Goal: Task Accomplishment & Management: Complete application form

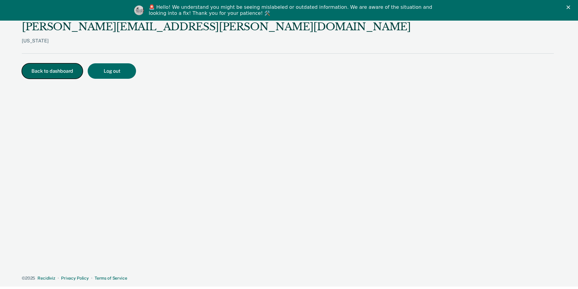
click at [37, 69] on button "Back to dashboard" at bounding box center [52, 70] width 61 height 15
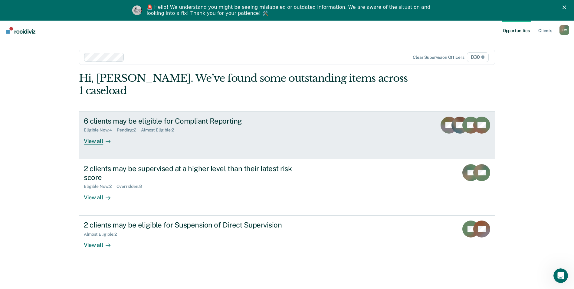
click at [113, 116] on div "6 clients may be eligible for Compliant Reporting" at bounding box center [190, 120] width 212 height 9
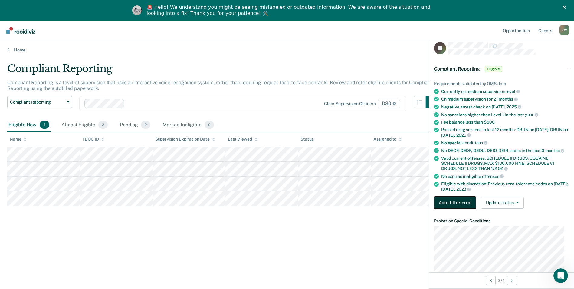
click at [449, 198] on button "Auto-fill referral" at bounding box center [455, 202] width 42 height 12
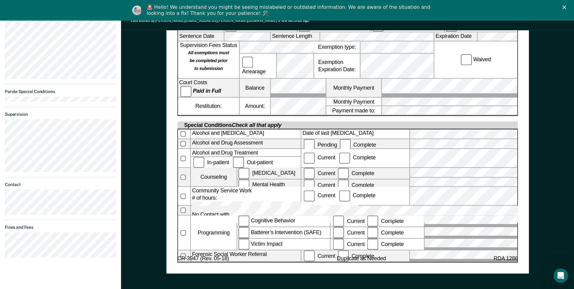
scroll to position [272, 0]
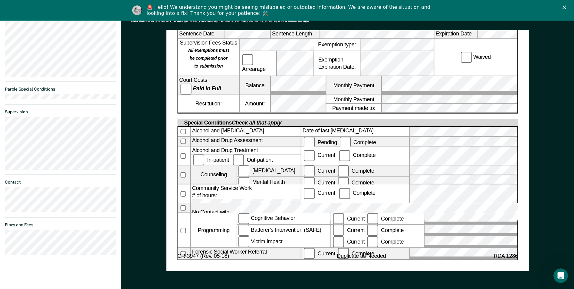
click at [322, 228] on form "[US_STATE] DEPARTMENT OF CORRECTION COMMUNITY SUPERVISION Telephone Reporting R…" at bounding box center [347, 52] width 340 height 486
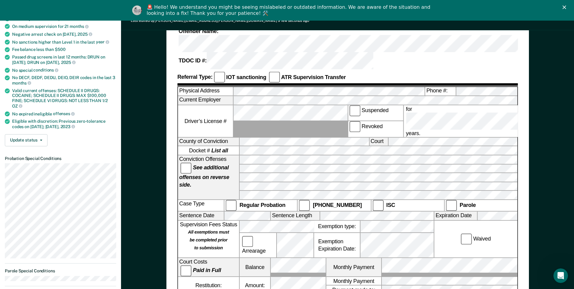
scroll to position [0, 0]
click at [373, 257] on label "Monthly Payment" at bounding box center [353, 266] width 55 height 18
drag, startPoint x: 372, startPoint y: 219, endPoint x: 356, endPoint y: 217, distance: 16.2
click at [356, 257] on label "Monthly Payment" at bounding box center [353, 266] width 55 height 18
drag, startPoint x: 356, startPoint y: 217, endPoint x: 345, endPoint y: 217, distance: 10.3
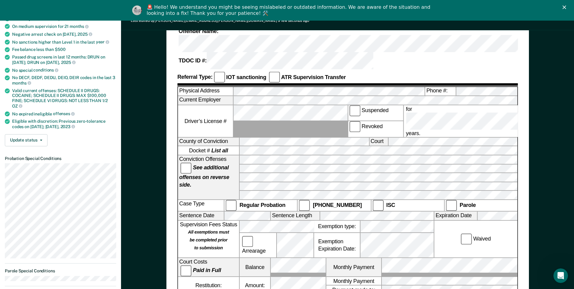
click at [345, 257] on label "Monthly Payment" at bounding box center [353, 266] width 55 height 18
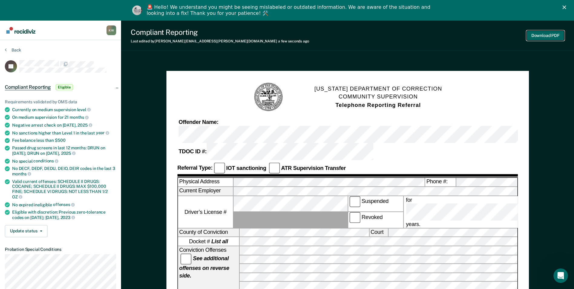
click at [532, 38] on button "Download PDF" at bounding box center [545, 36] width 38 height 10
